Goal: Task Accomplishment & Management: Complete application form

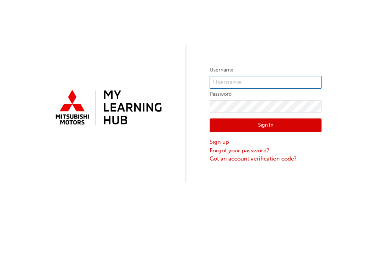
click at [228, 80] on input "text" at bounding box center [266, 82] width 112 height 13
click at [233, 81] on input "text" at bounding box center [266, 82] width 112 height 13
click at [234, 80] on input "text" at bounding box center [266, 82] width 112 height 13
type input "05000772"
